Goal: Navigation & Orientation: Understand site structure

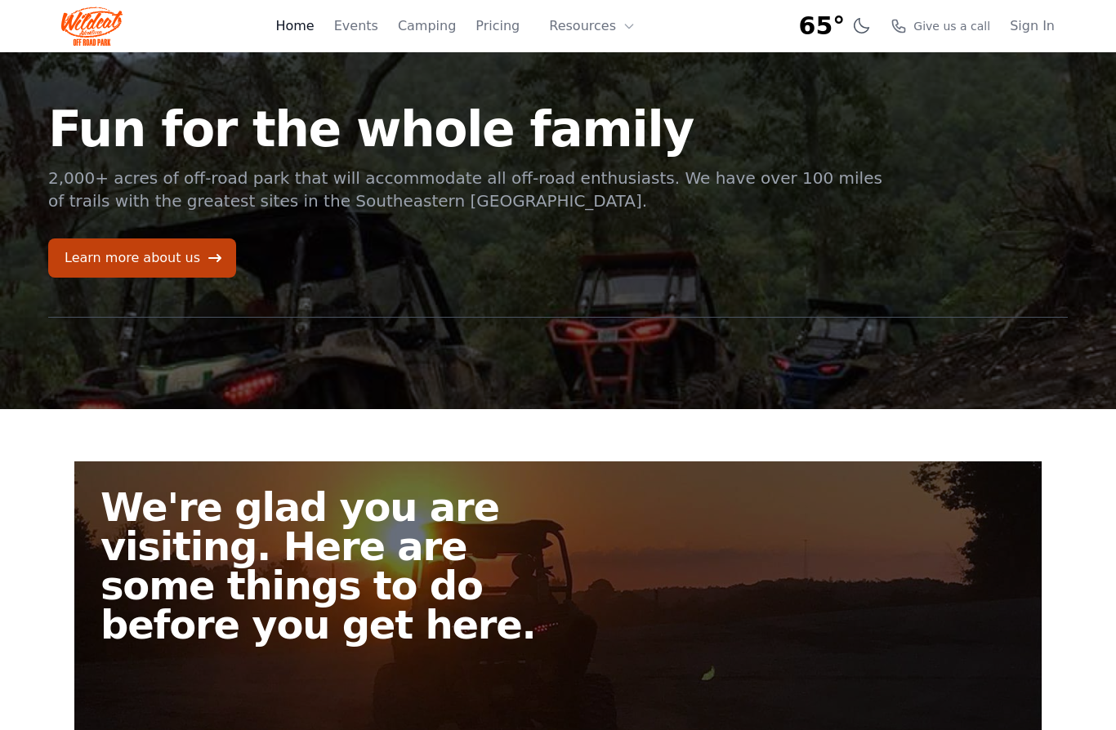
click at [297, 35] on link "Home" at bounding box center [294, 26] width 38 height 20
click at [305, 31] on link "Home" at bounding box center [294, 26] width 38 height 20
click at [154, 265] on link "Learn more about us" at bounding box center [142, 257] width 188 height 39
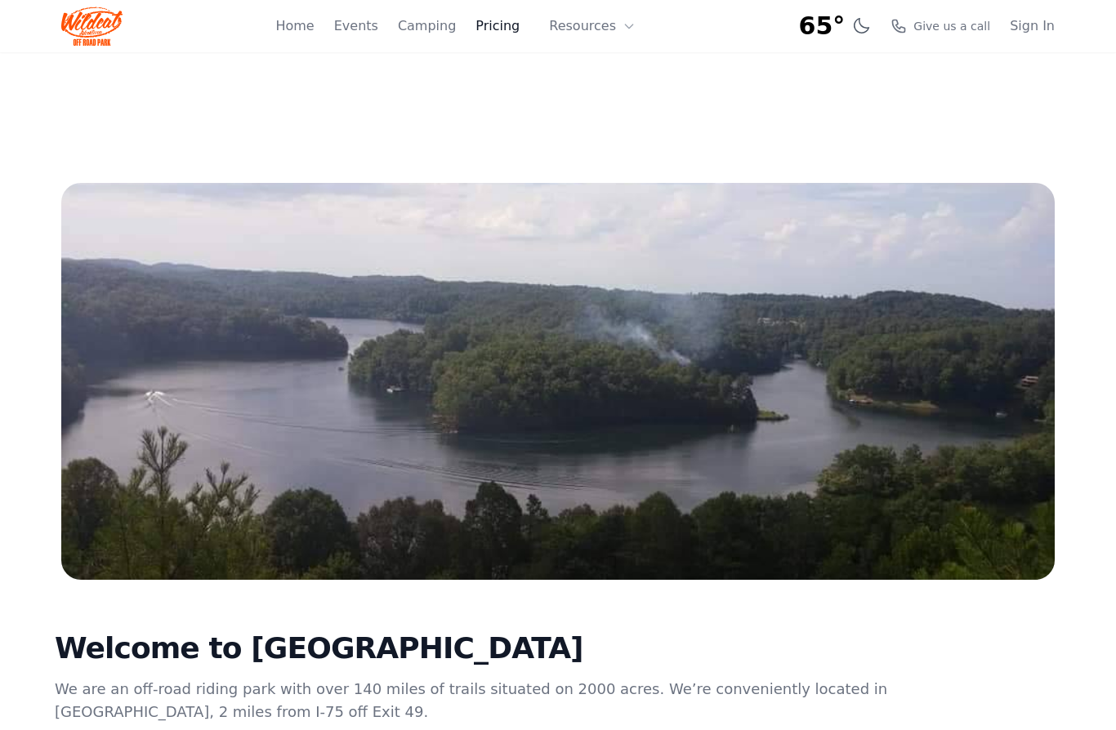
click at [513, 31] on link "Pricing" at bounding box center [497, 26] width 44 height 20
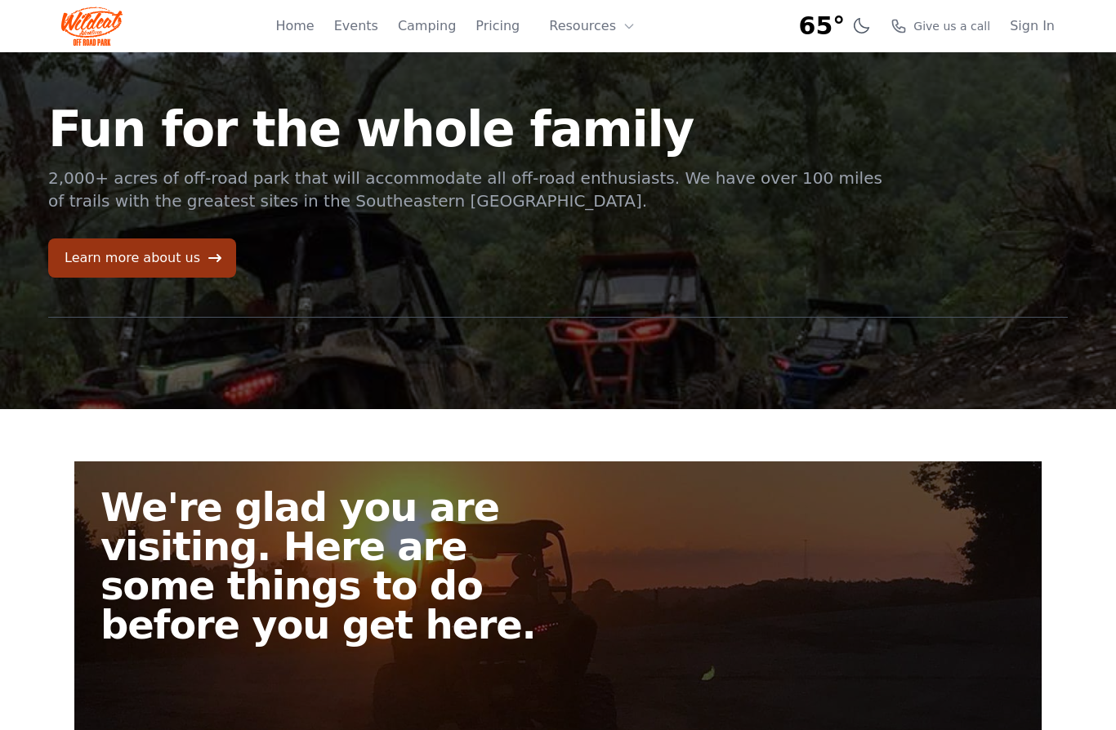
click at [137, 265] on link "Learn more about us" at bounding box center [142, 257] width 188 height 39
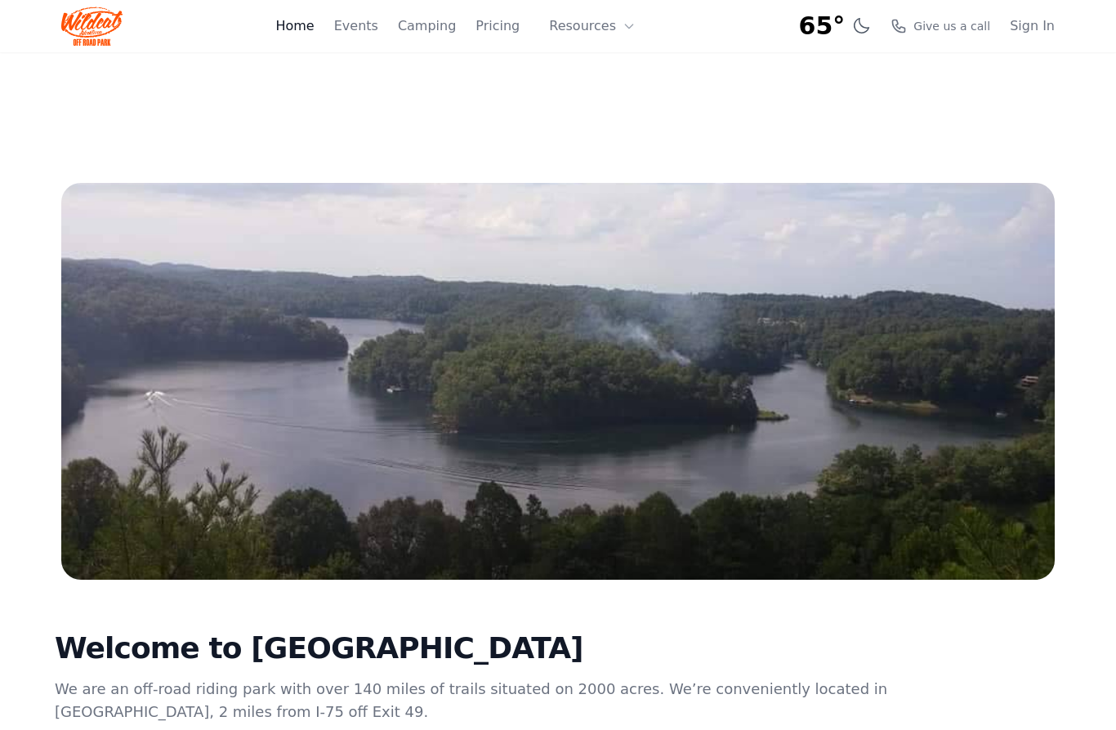
click at [314, 29] on link "Home" at bounding box center [294, 26] width 38 height 20
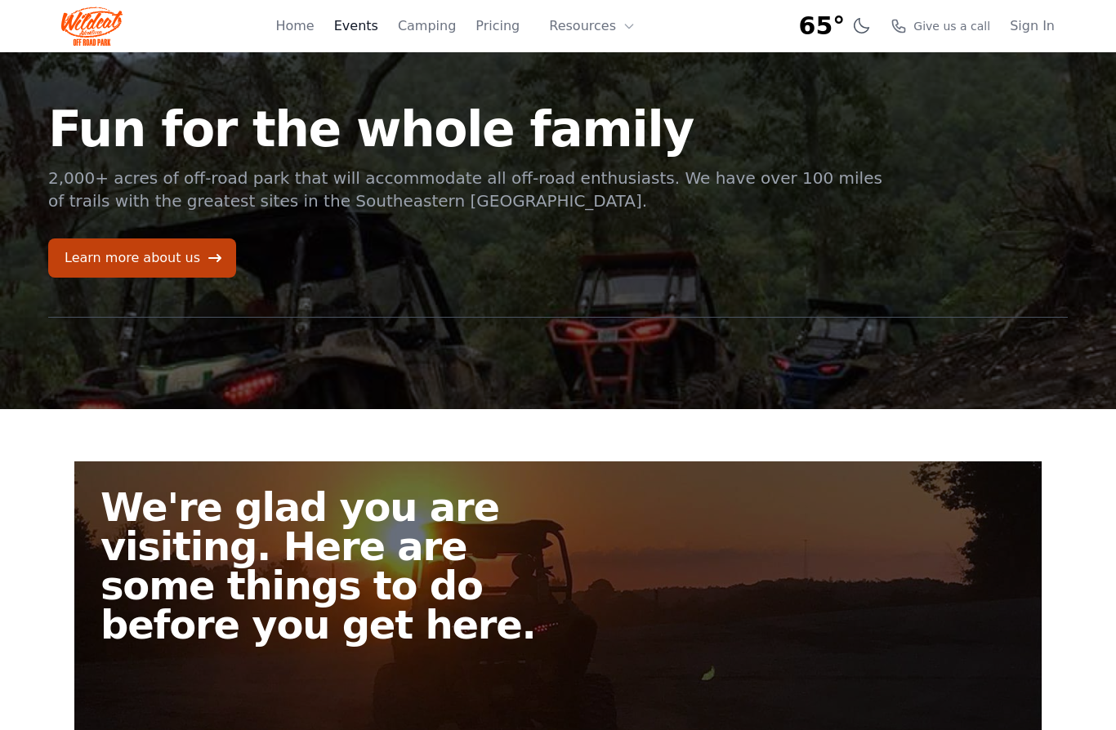
click at [358, 24] on link "Events" at bounding box center [356, 26] width 44 height 20
